Goal: Transaction & Acquisition: Purchase product/service

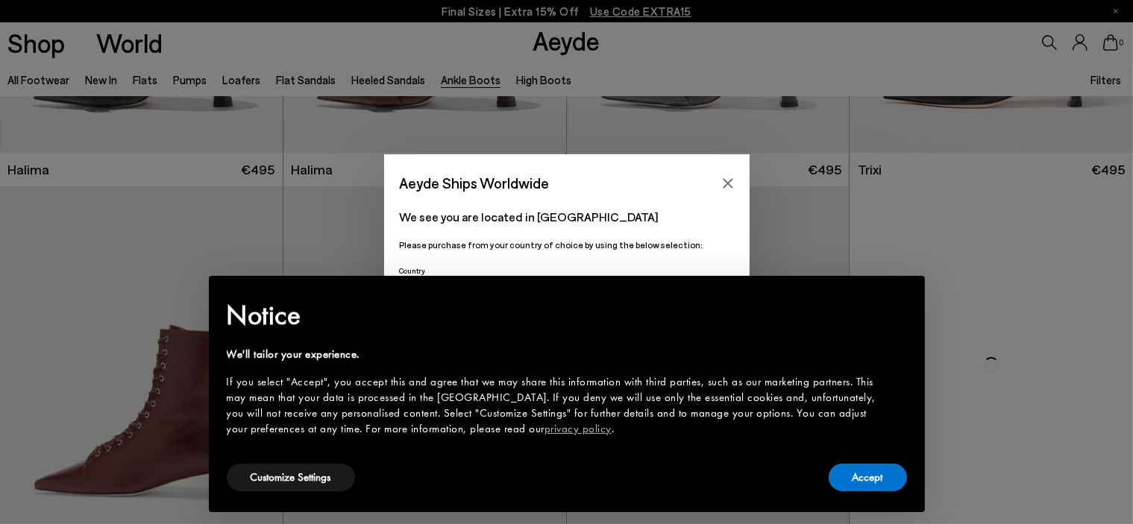
scroll to position [298, 0]
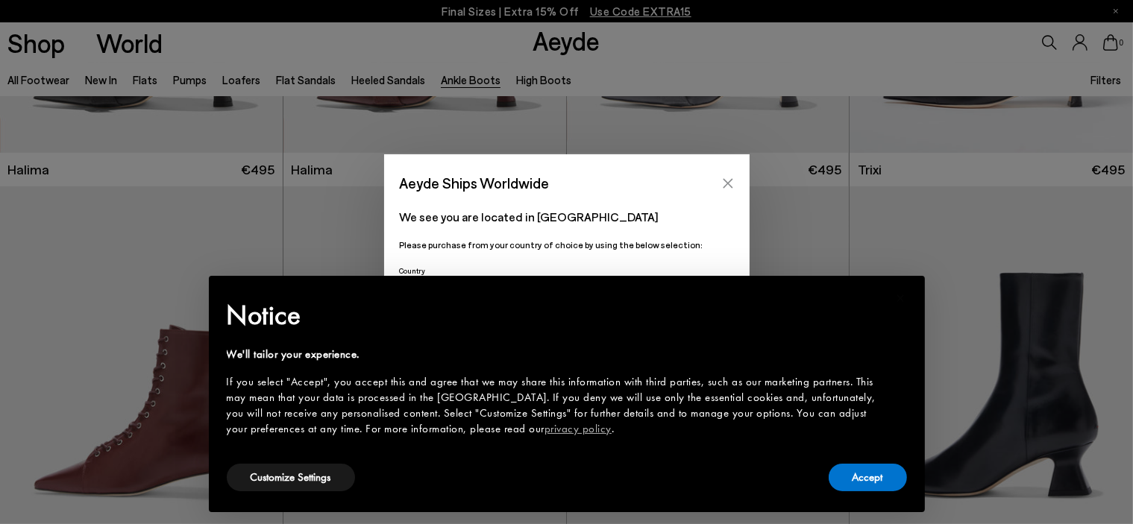
click at [726, 174] on button "Close" at bounding box center [728, 183] width 22 height 22
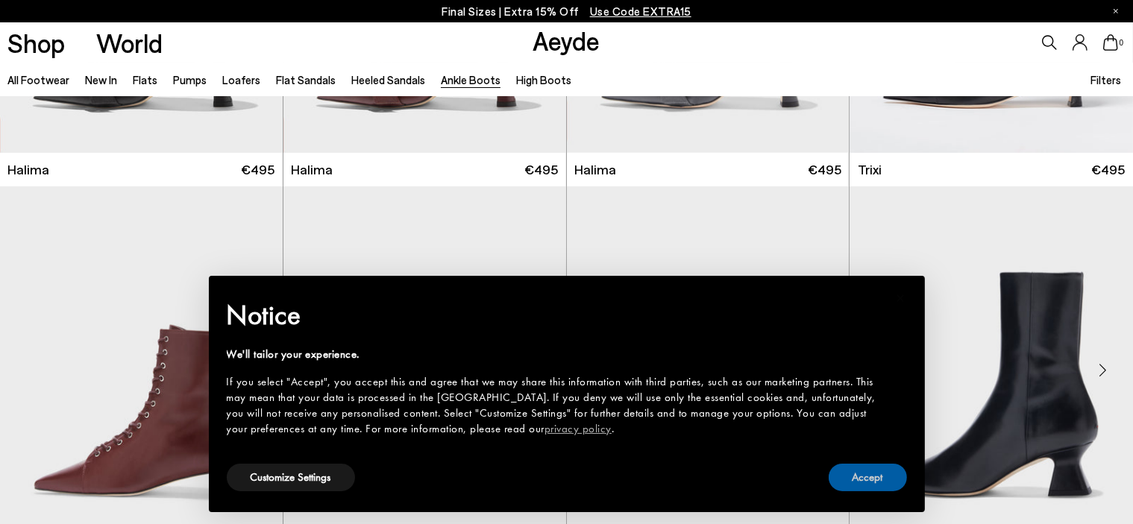
click at [873, 471] on button "Accept" at bounding box center [868, 478] width 78 height 28
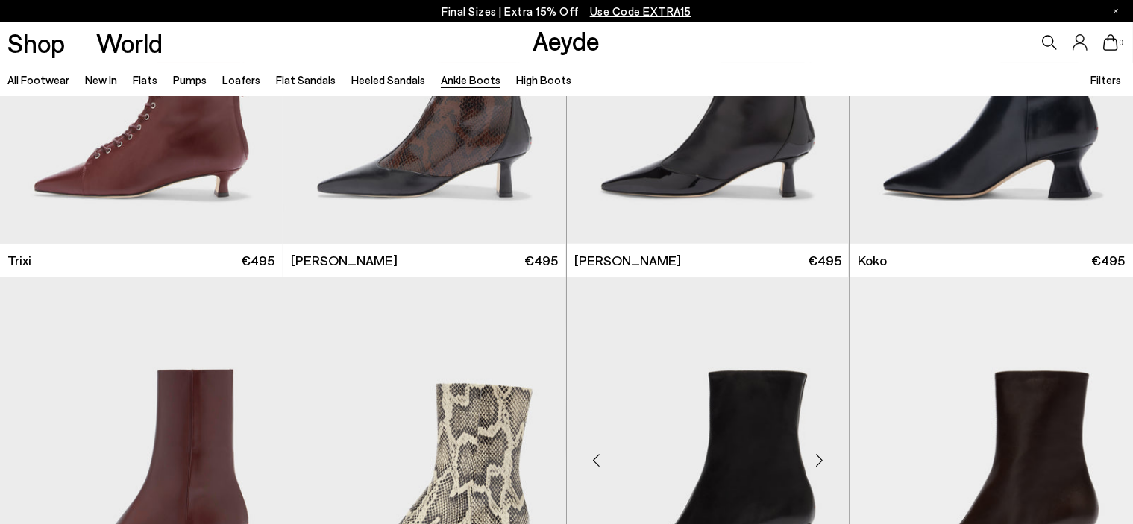
scroll to position [1044, 0]
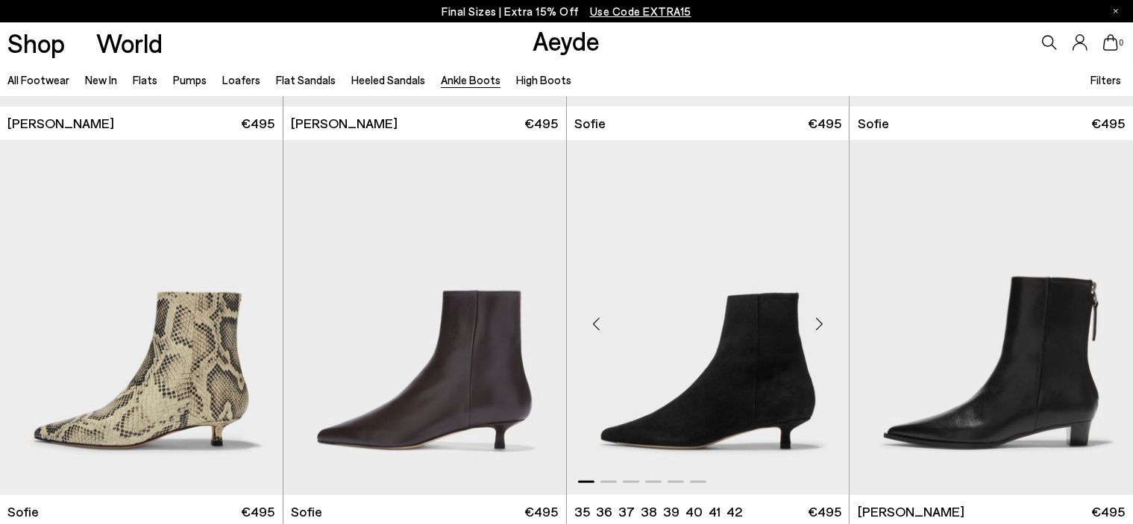
scroll to position [1566, 0]
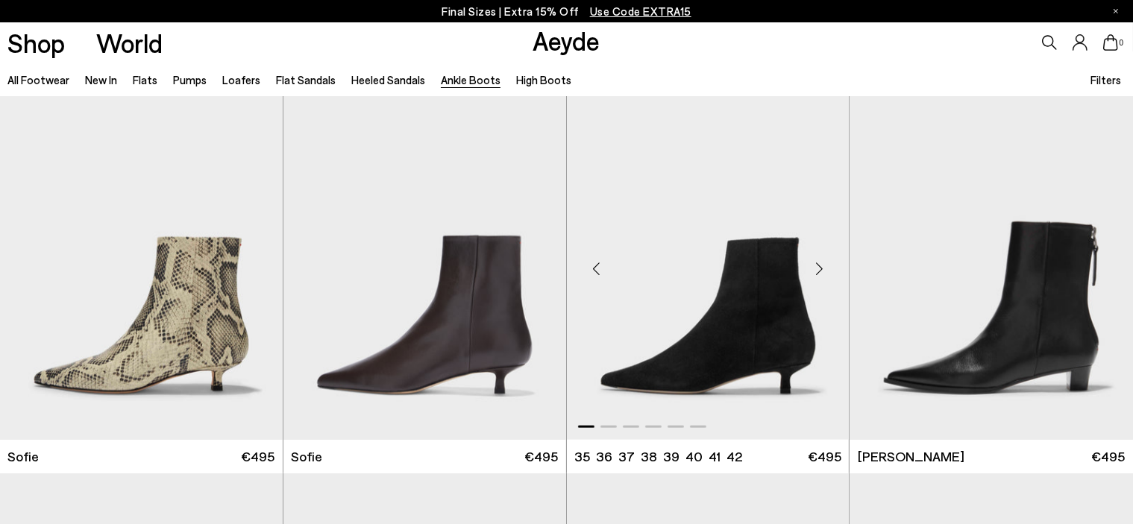
click at [817, 266] on div "Next slide" at bounding box center [819, 268] width 45 height 45
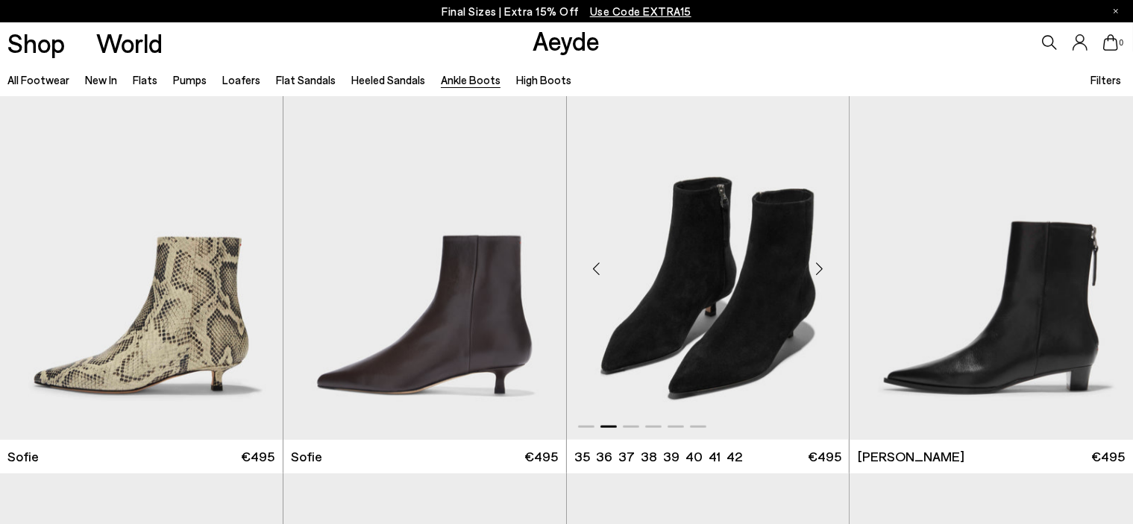
click at [817, 266] on div "Next slide" at bounding box center [819, 268] width 45 height 45
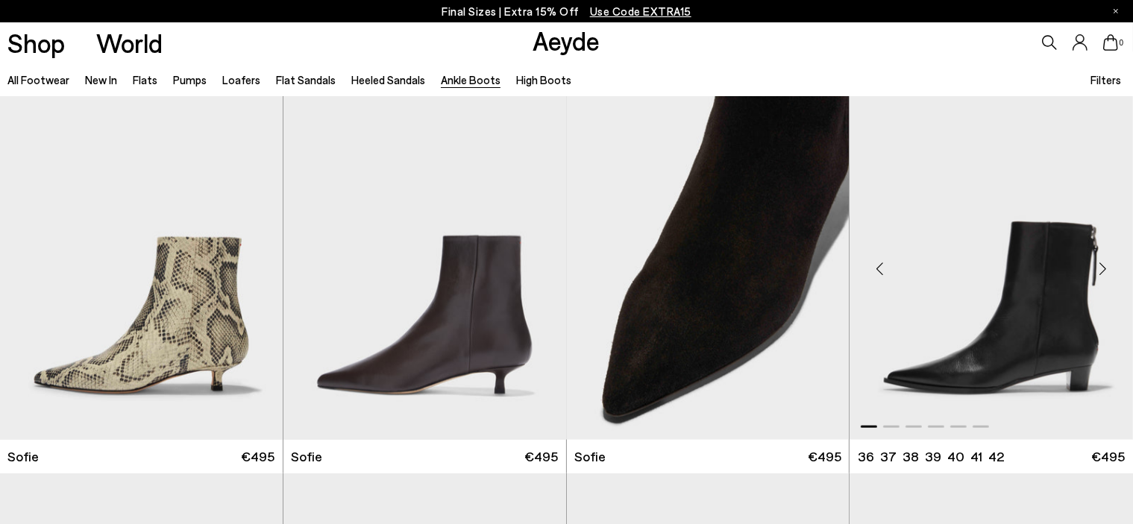
click at [1095, 263] on div "Next slide" at bounding box center [1103, 268] width 45 height 45
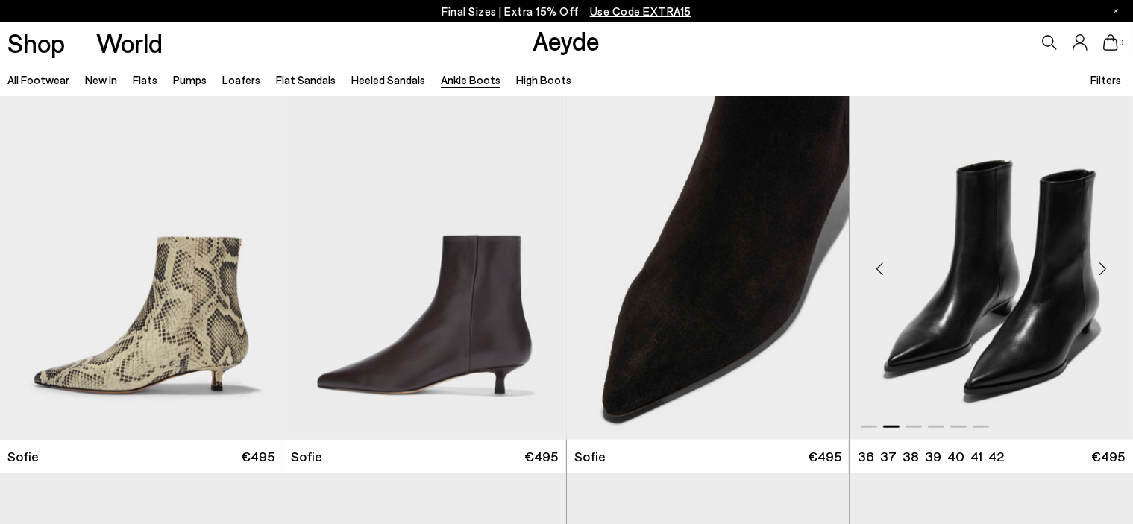
click at [1098, 264] on div "Next slide" at bounding box center [1103, 268] width 45 height 45
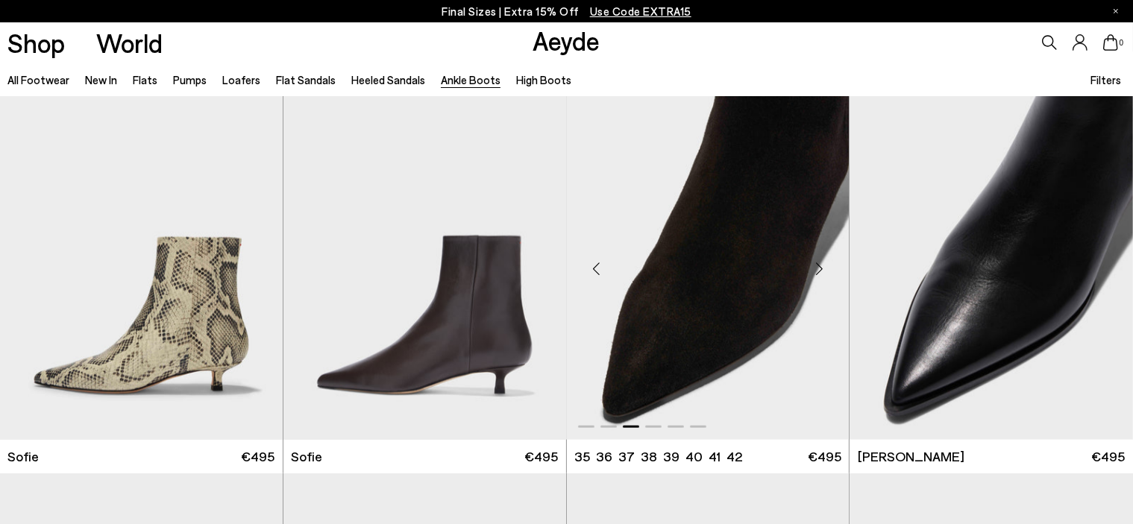
click at [824, 259] on div "Next slide" at bounding box center [819, 268] width 45 height 45
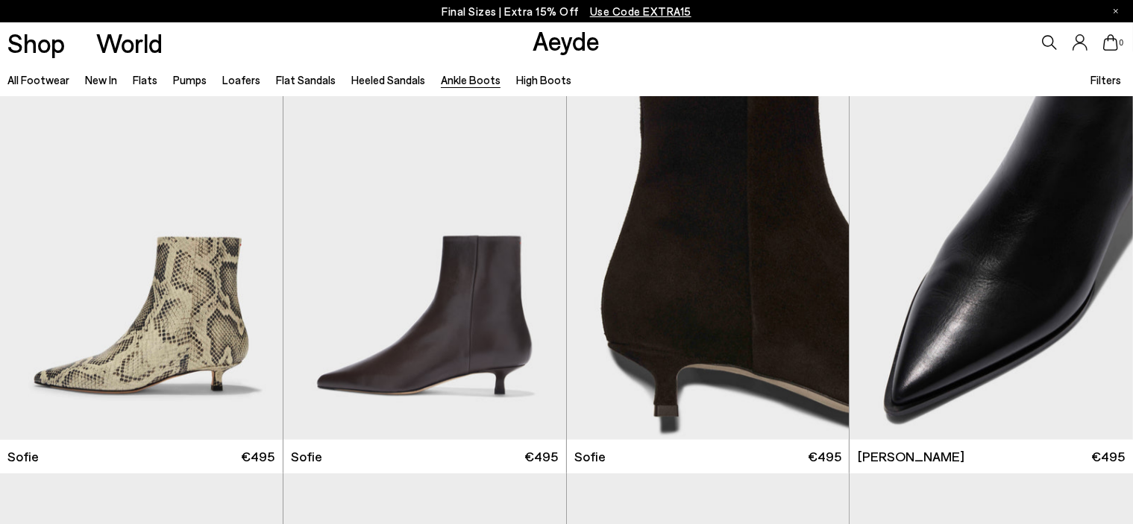
scroll to position [1939, 0]
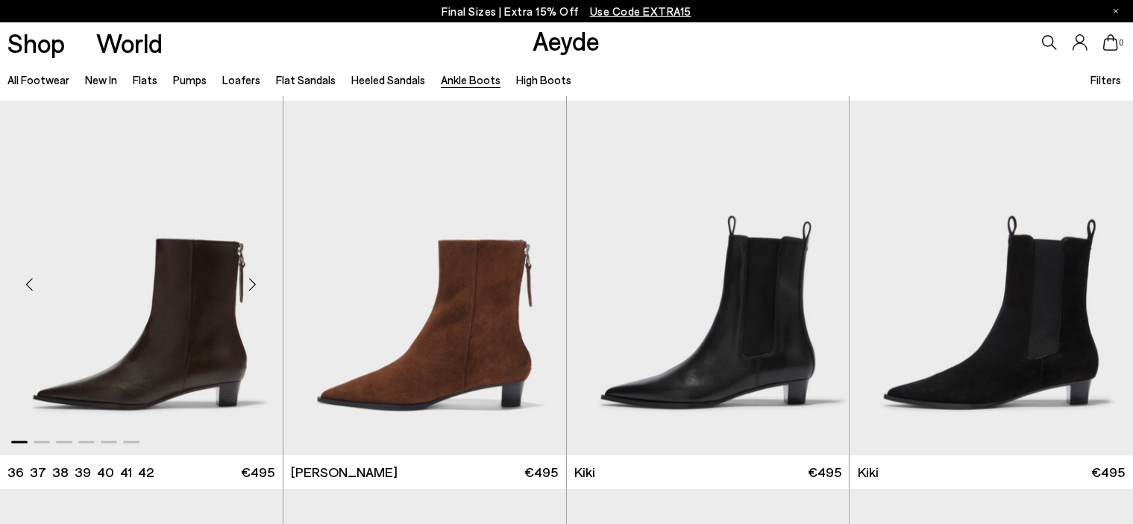
click at [249, 279] on div "Next slide" at bounding box center [252, 284] width 45 height 45
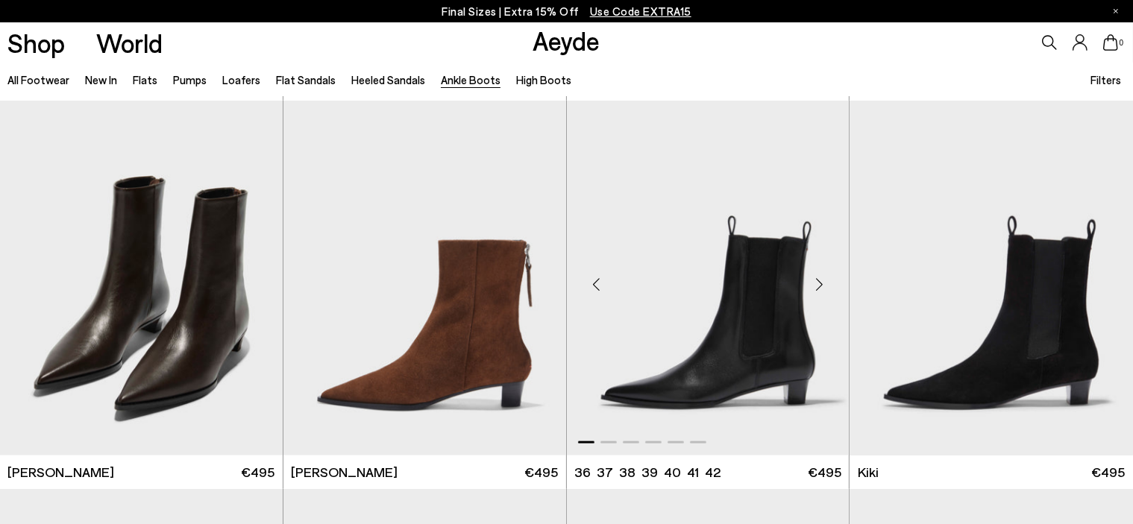
click at [823, 286] on div "Next slide" at bounding box center [819, 284] width 45 height 45
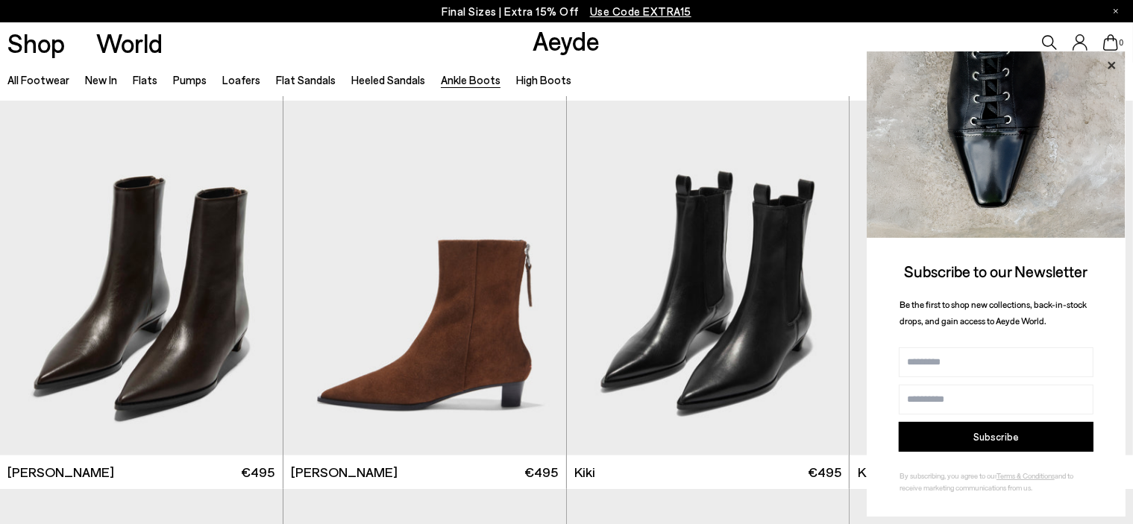
click at [1116, 62] on icon at bounding box center [1111, 65] width 19 height 19
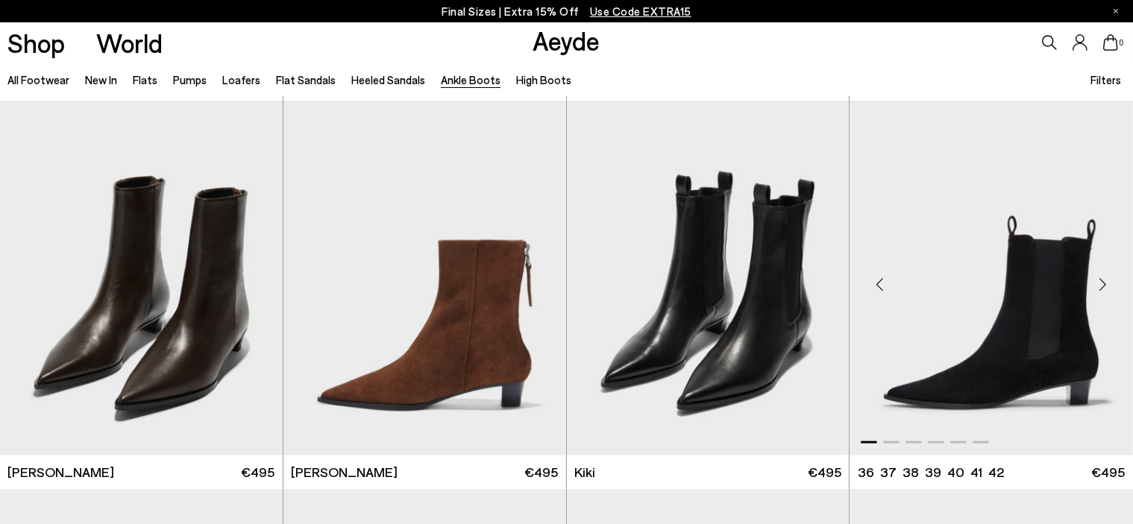
click at [1104, 280] on div "Next slide" at bounding box center [1103, 284] width 45 height 45
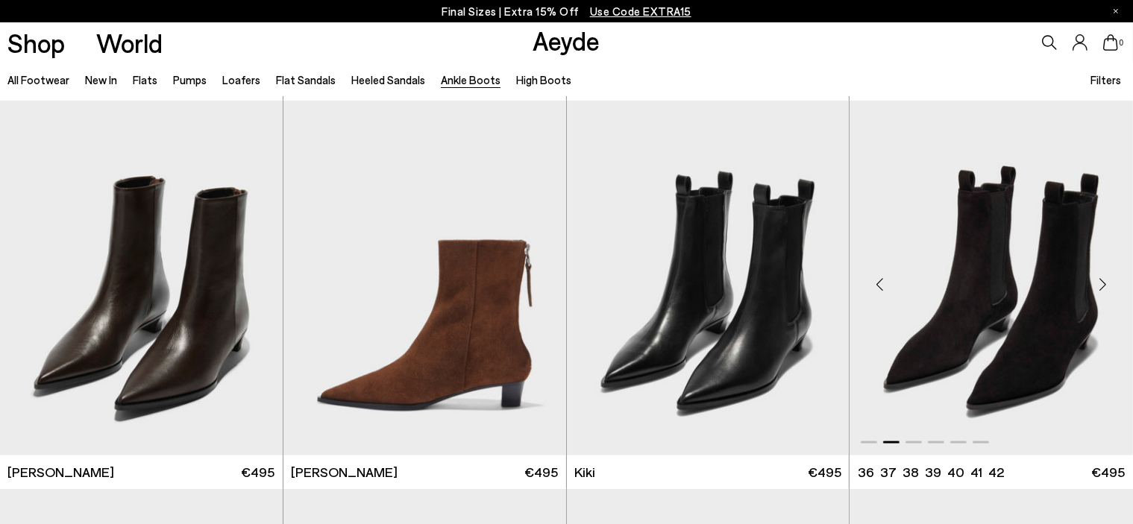
click at [1104, 280] on div "Next slide" at bounding box center [1103, 284] width 45 height 45
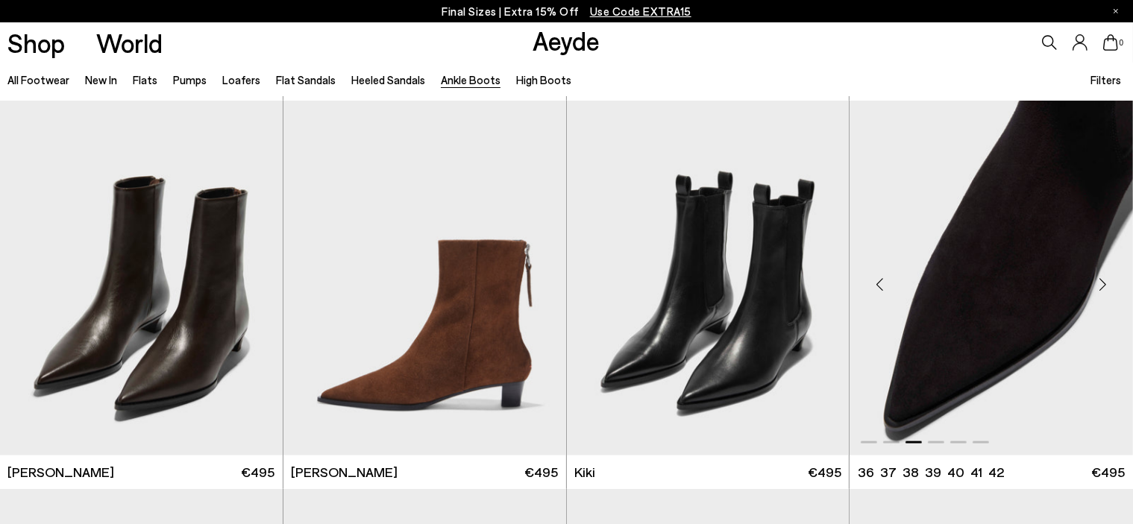
click at [1104, 280] on div "Next slide" at bounding box center [1103, 284] width 45 height 45
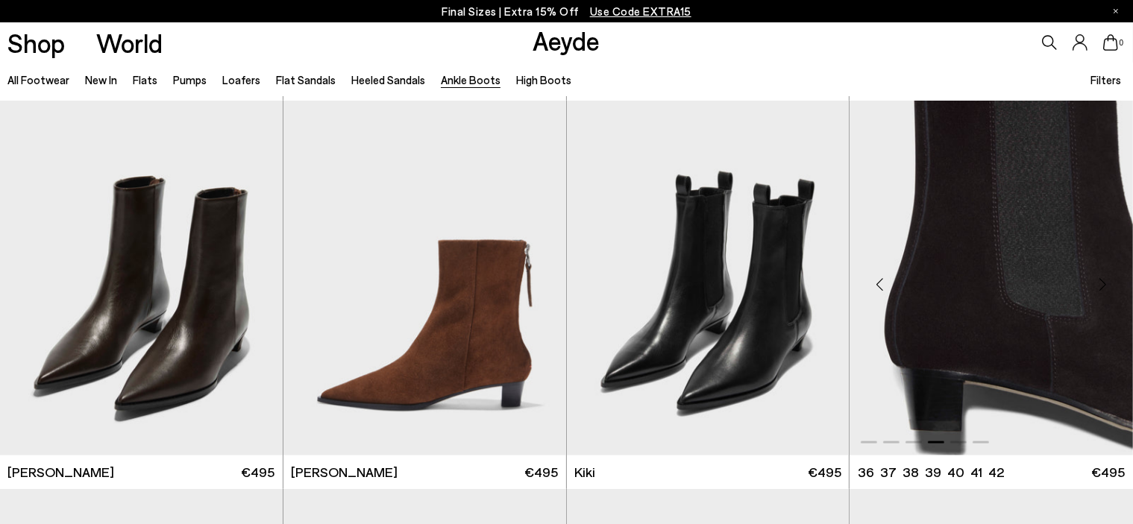
click at [1098, 285] on div "Next slide" at bounding box center [1103, 284] width 45 height 45
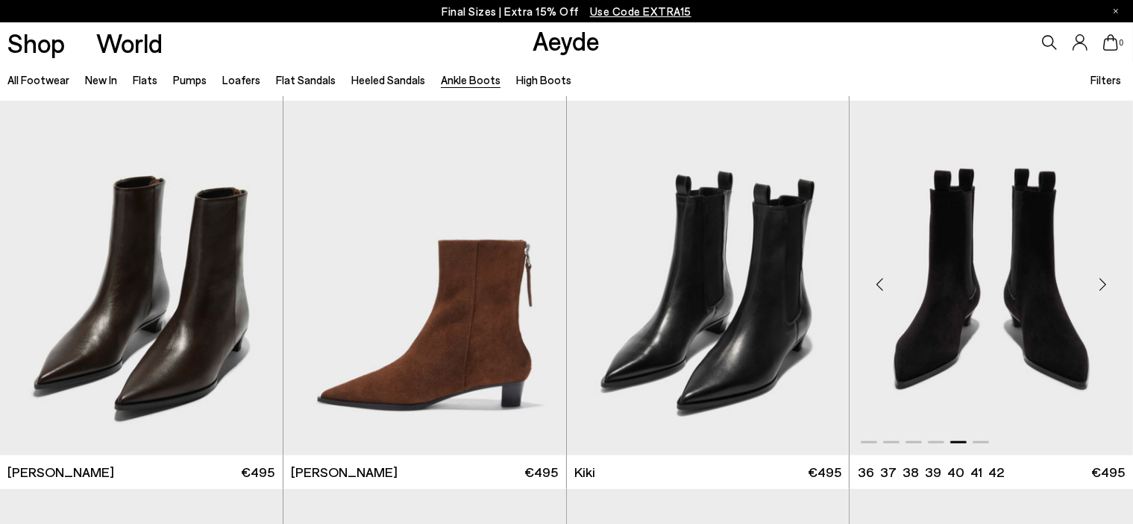
click at [1107, 278] on div "Next slide" at bounding box center [1103, 284] width 45 height 45
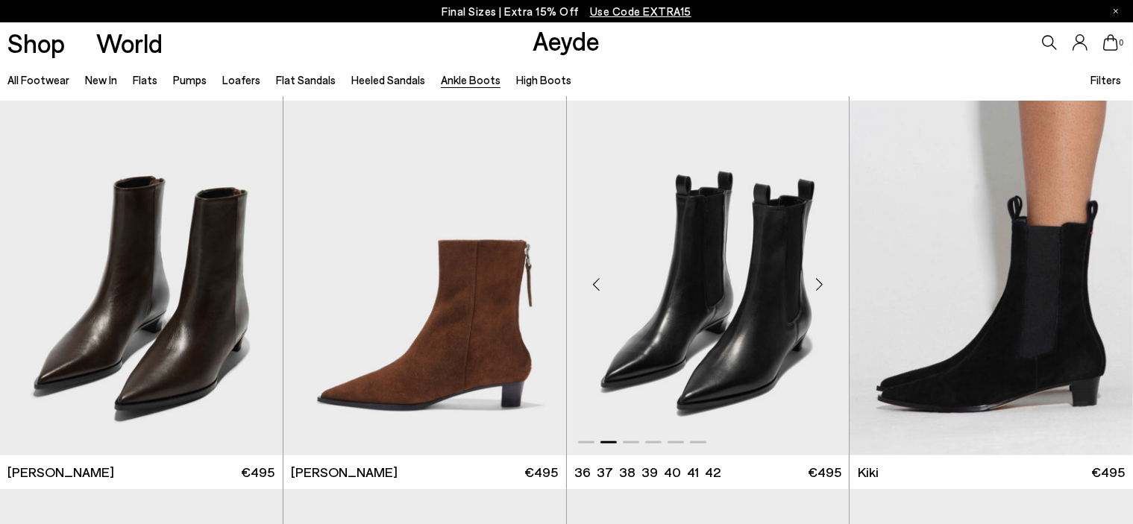
click at [820, 277] on div "Next slide" at bounding box center [819, 284] width 45 height 45
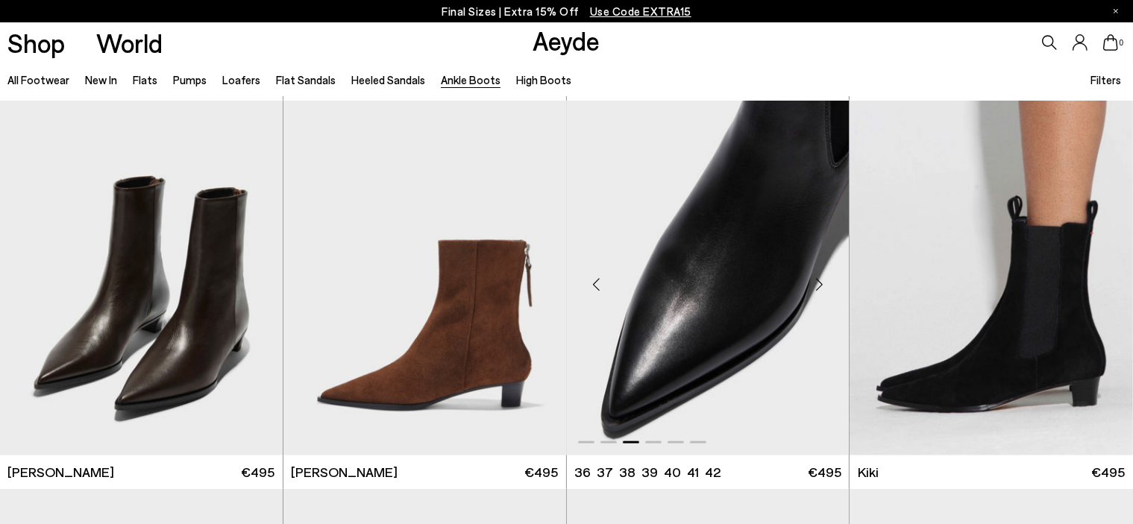
click at [816, 277] on div "Next slide" at bounding box center [819, 284] width 45 height 45
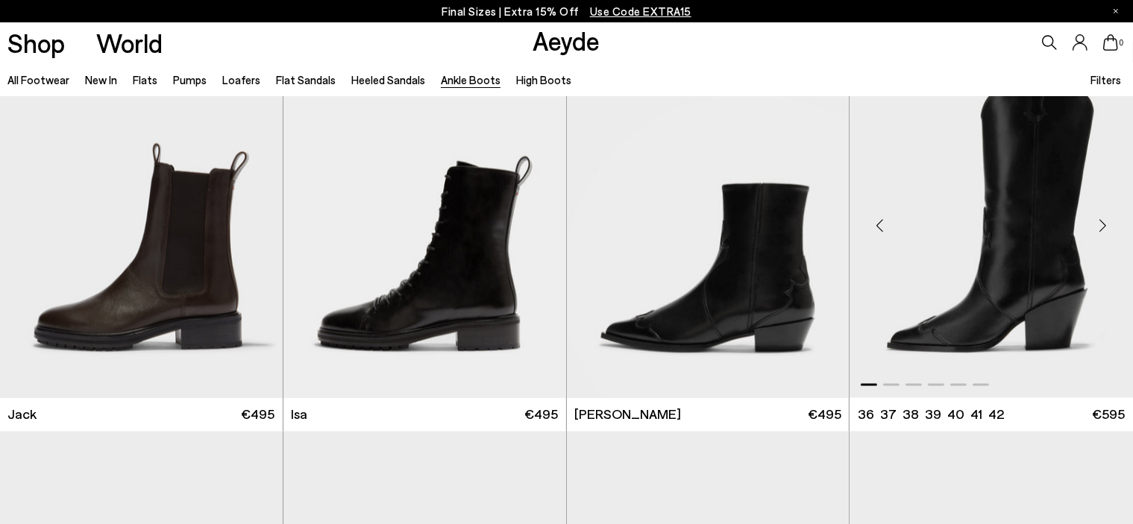
scroll to position [2834, 0]
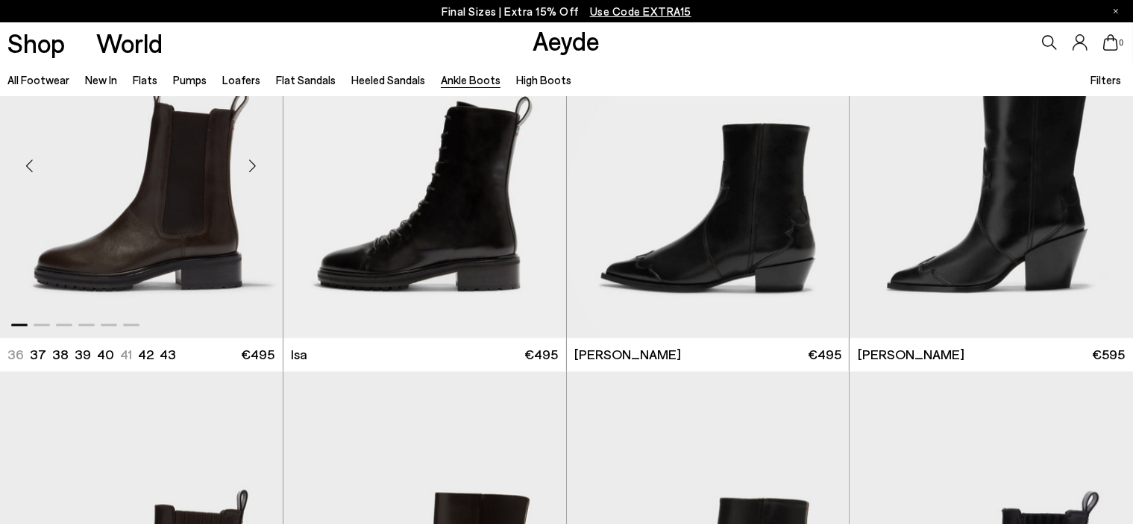
click at [252, 164] on div "Next slide" at bounding box center [252, 166] width 45 height 45
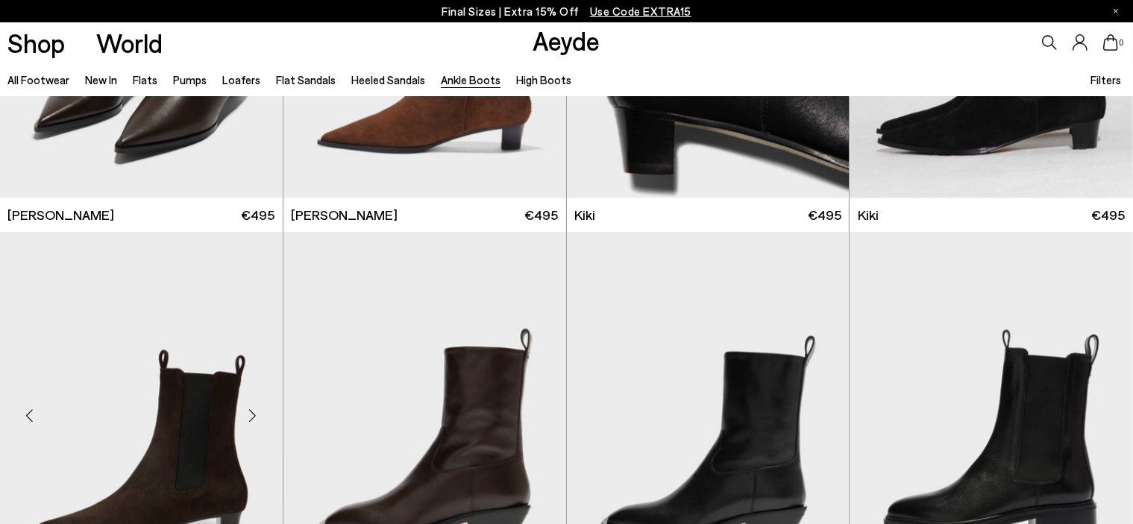
scroll to position [2222, 0]
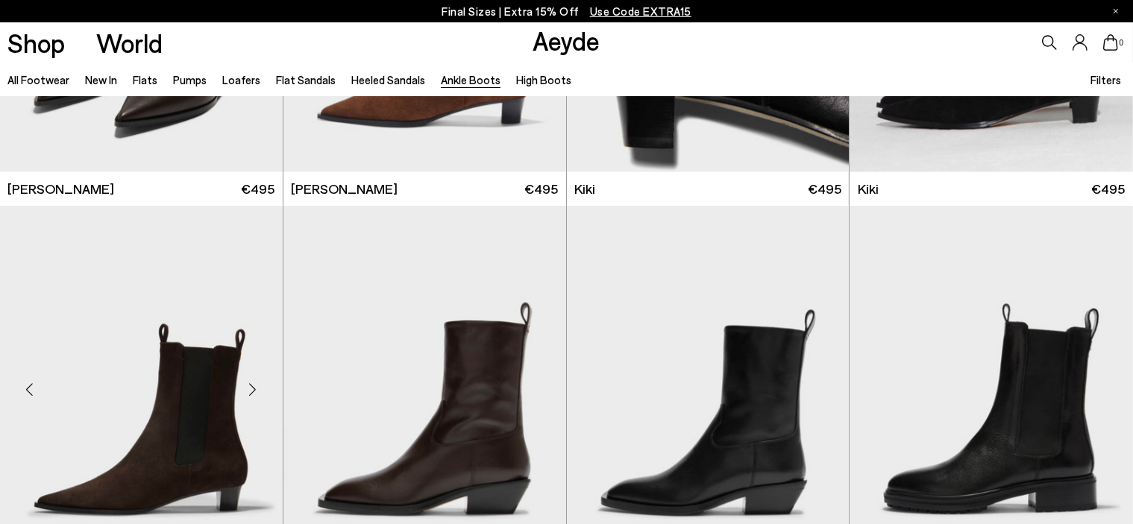
click at [169, 374] on img "1 / 6" at bounding box center [141, 383] width 283 height 355
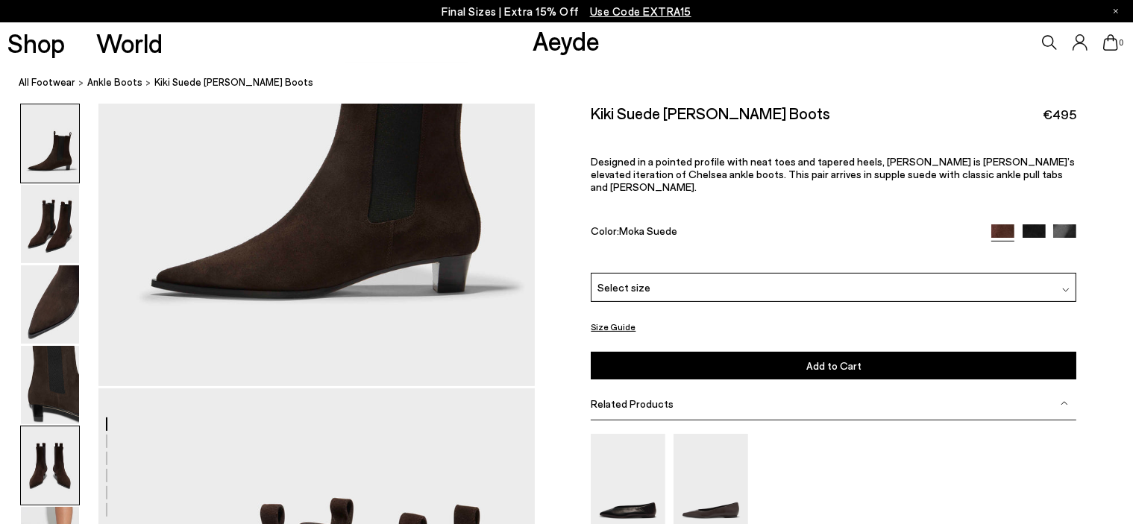
drag, startPoint x: 57, startPoint y: 513, endPoint x: 60, endPoint y: 503, distance: 10.0
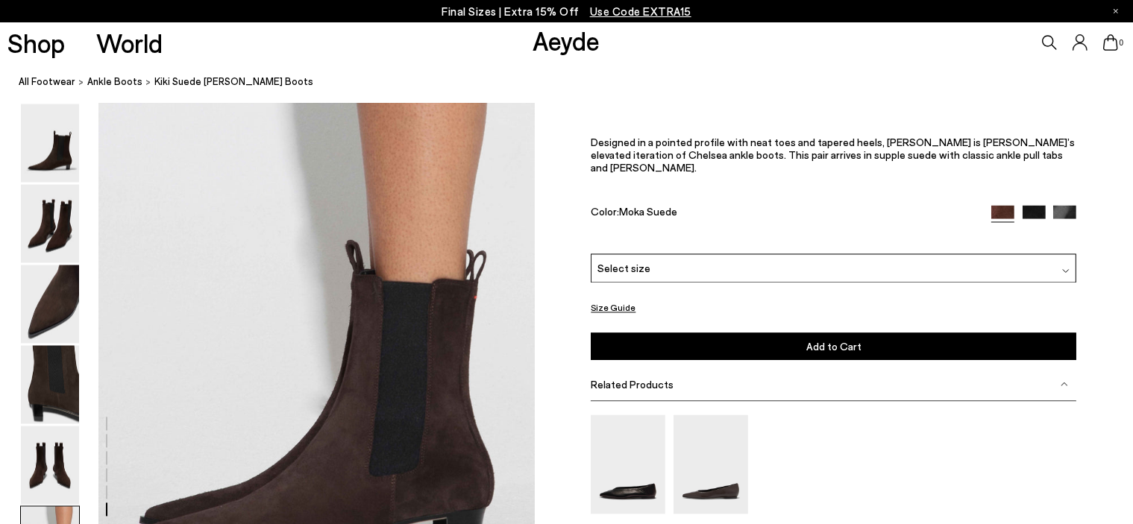
scroll to position [2897, 0]
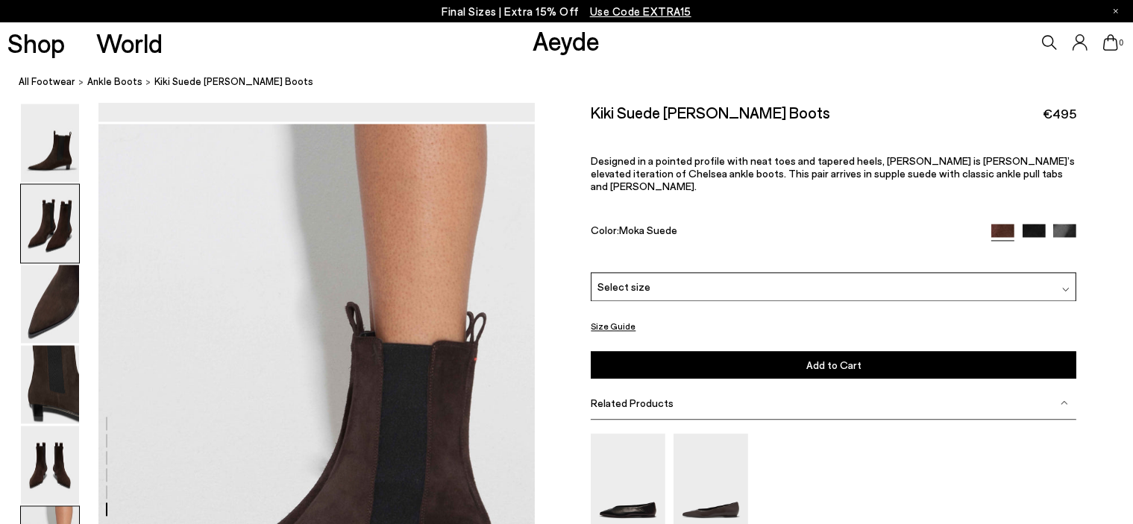
click at [37, 231] on img at bounding box center [50, 224] width 58 height 78
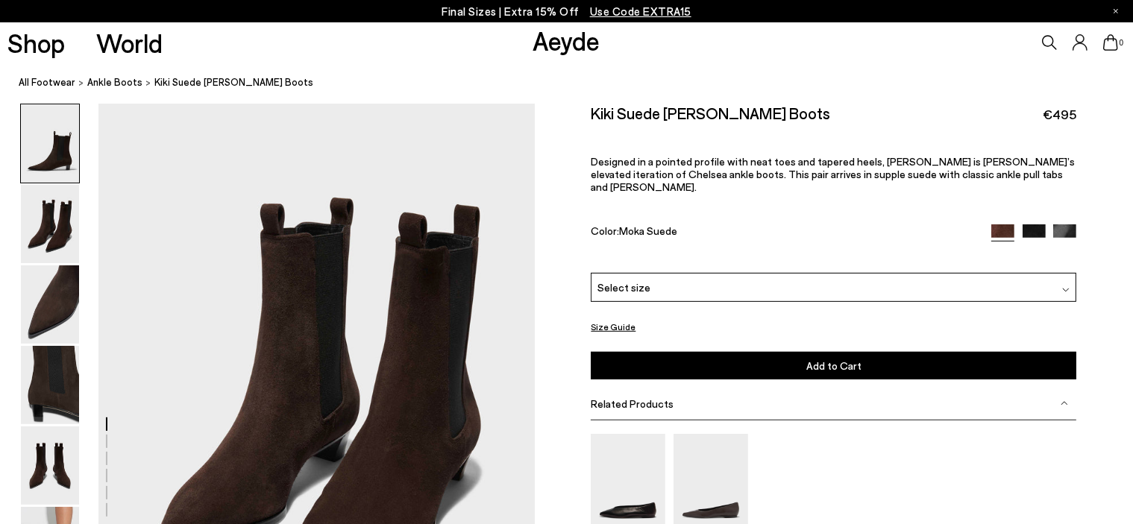
scroll to position [734, 0]
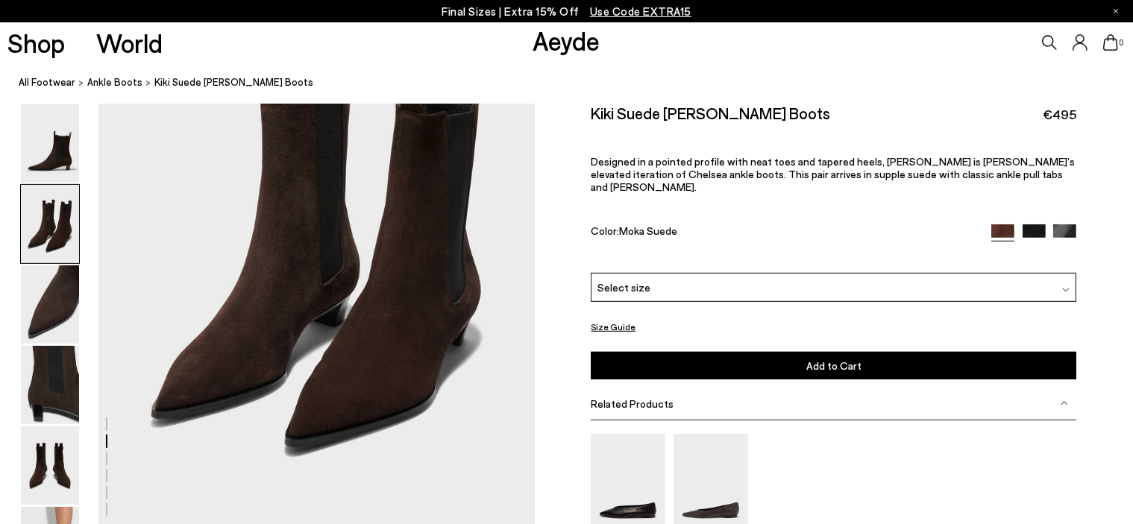
click at [697, 276] on div "Select size" at bounding box center [834, 287] width 486 height 29
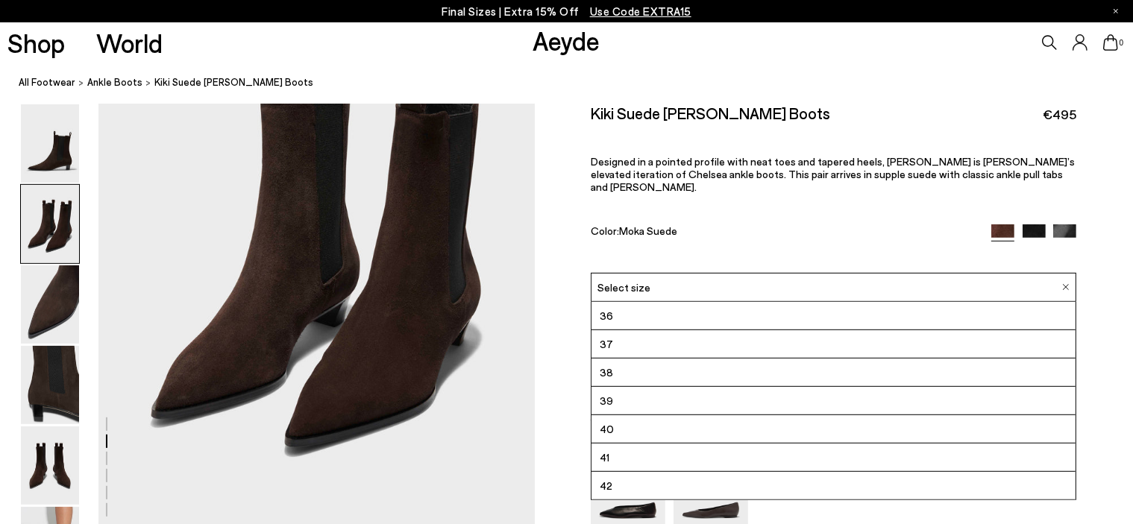
click at [1059, 210] on div "Kiki Suede Chelsea Boots €495 Designed in a pointed profile with neat toes and …" at bounding box center [834, 188] width 486 height 169
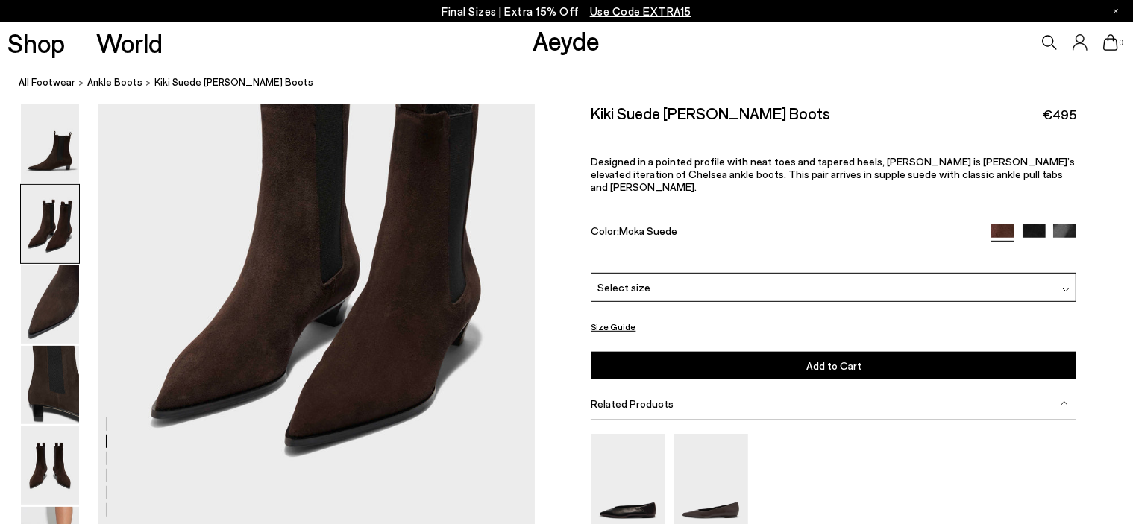
click at [1063, 224] on img at bounding box center [1064, 235] width 23 height 23
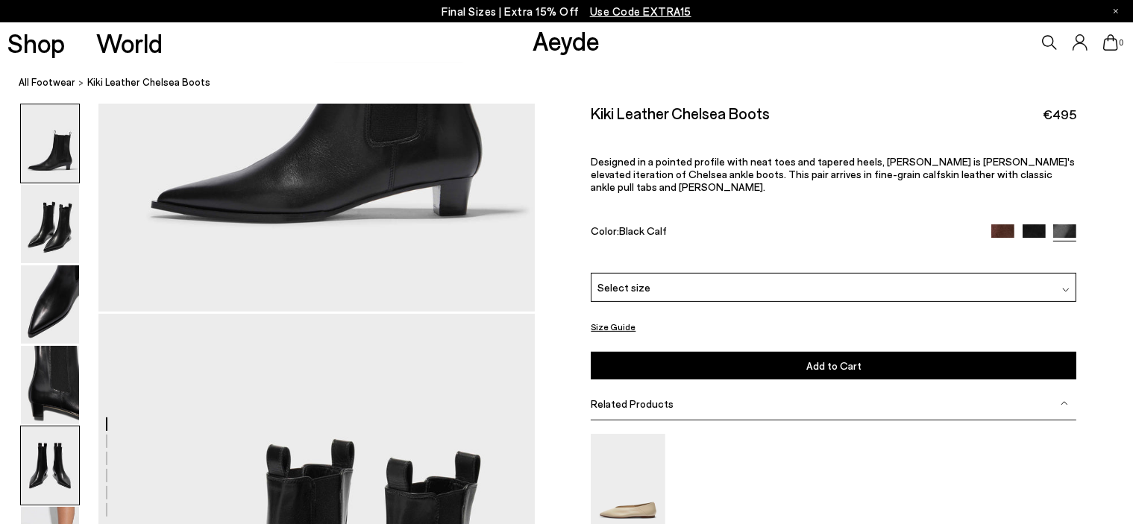
click at [53, 435] on img at bounding box center [50, 466] width 58 height 78
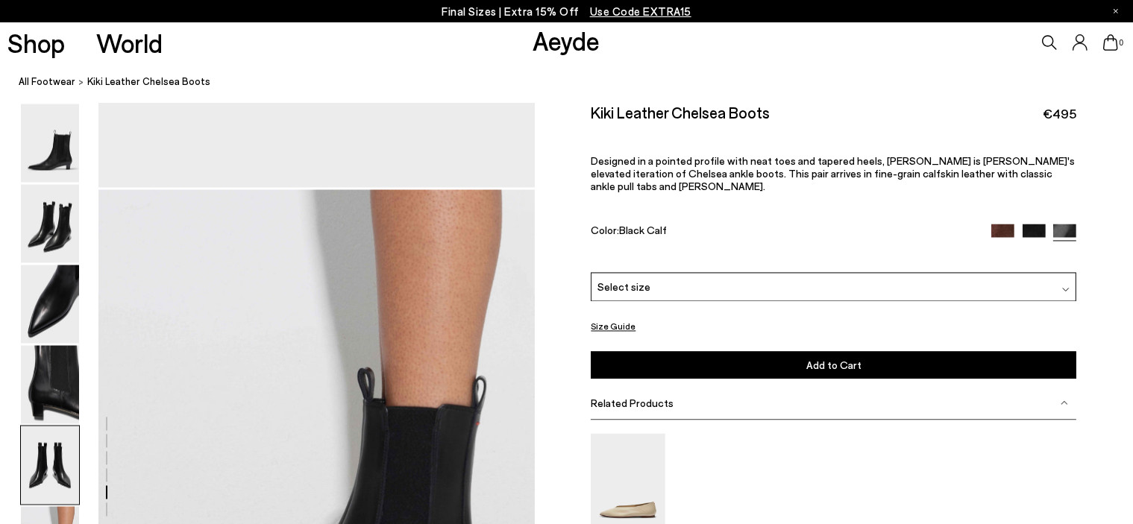
scroll to position [2533, 0]
